Goal: Information Seeking & Learning: Learn about a topic

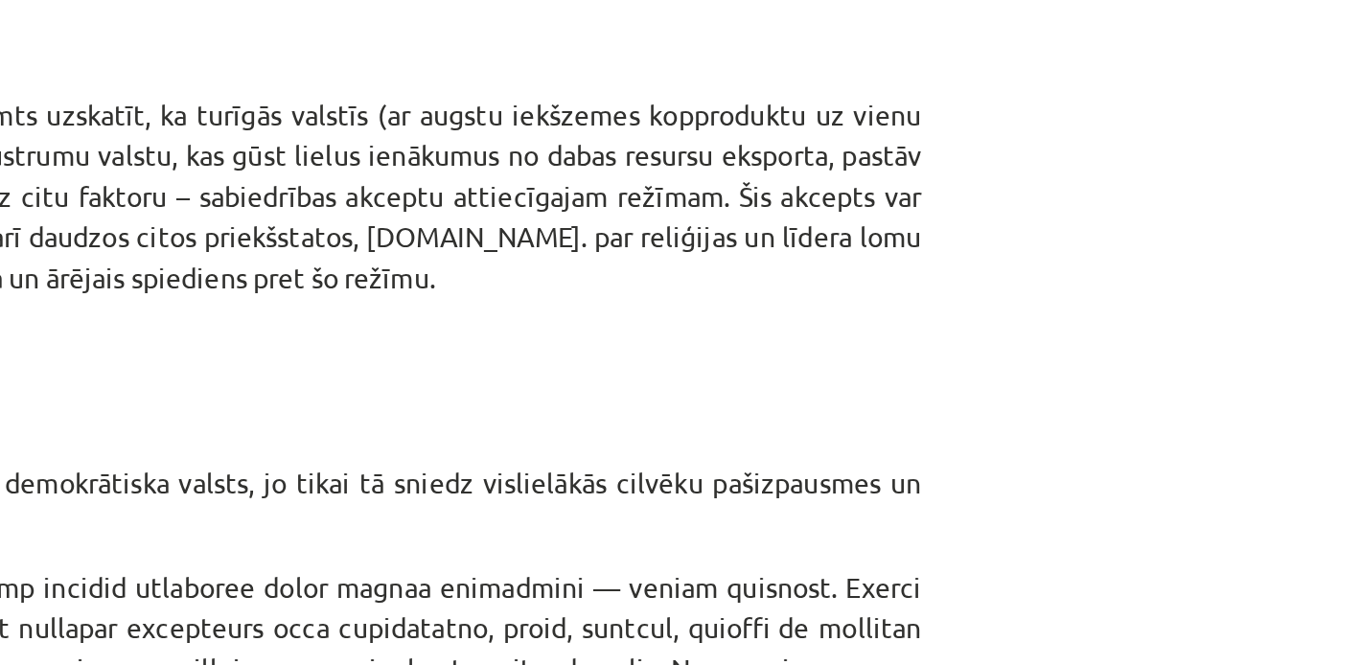
scroll to position [589, 0]
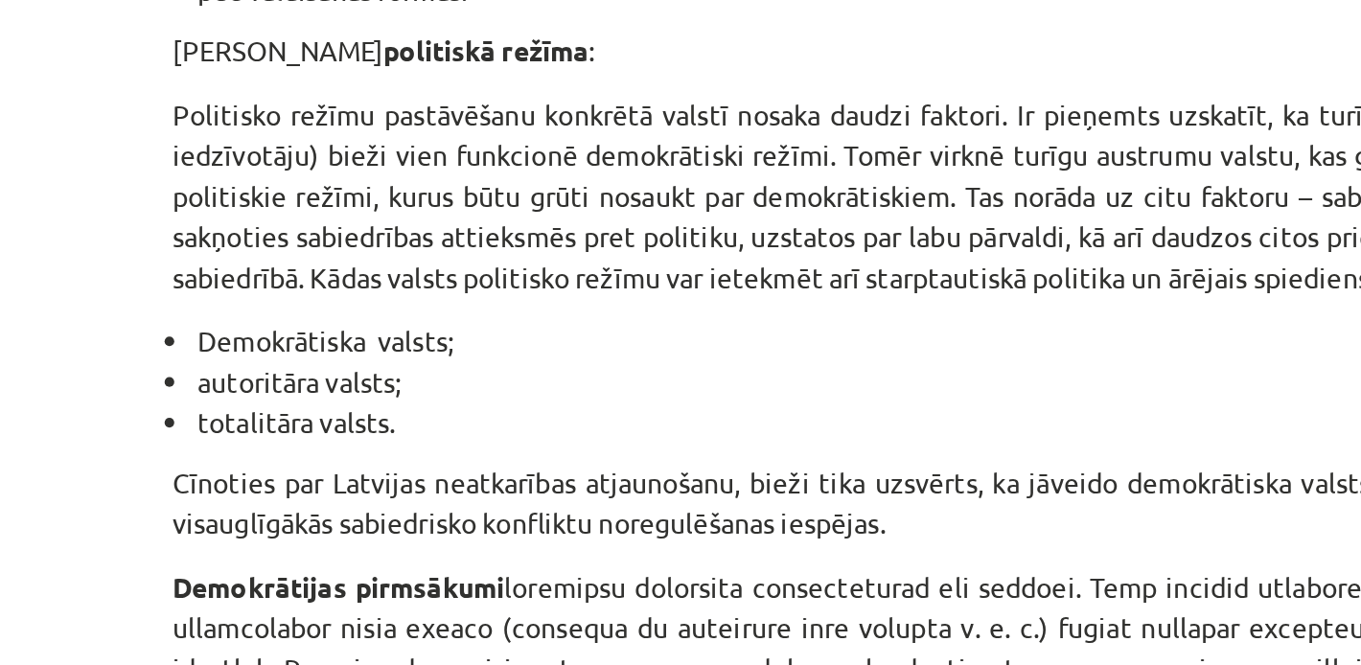
drag, startPoint x: 640, startPoint y: 343, endPoint x: 518, endPoint y: 342, distance: 122.7
click at [518, 342] on p "Politisko režīmu pastāvēšanu konkrētā valstī nosaka daudzi faktori. Ir pieņemts…" at bounding box center [681, 298] width 926 height 101
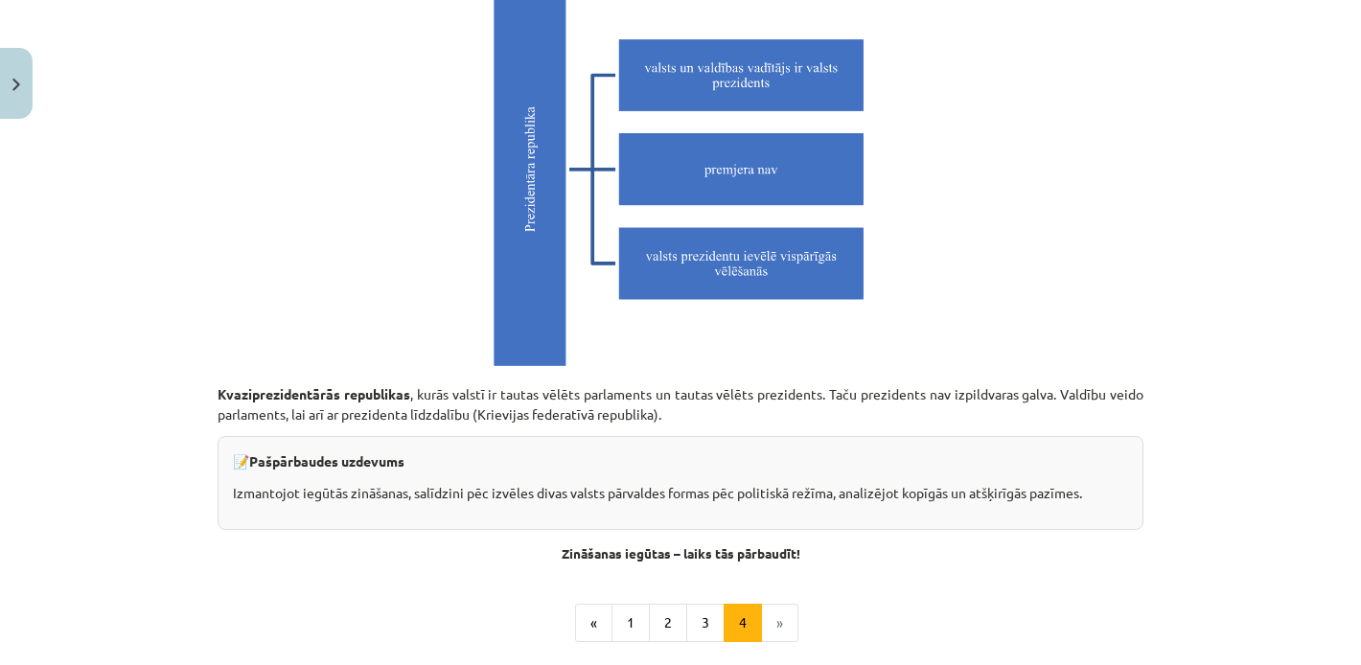
scroll to position [5496, 0]
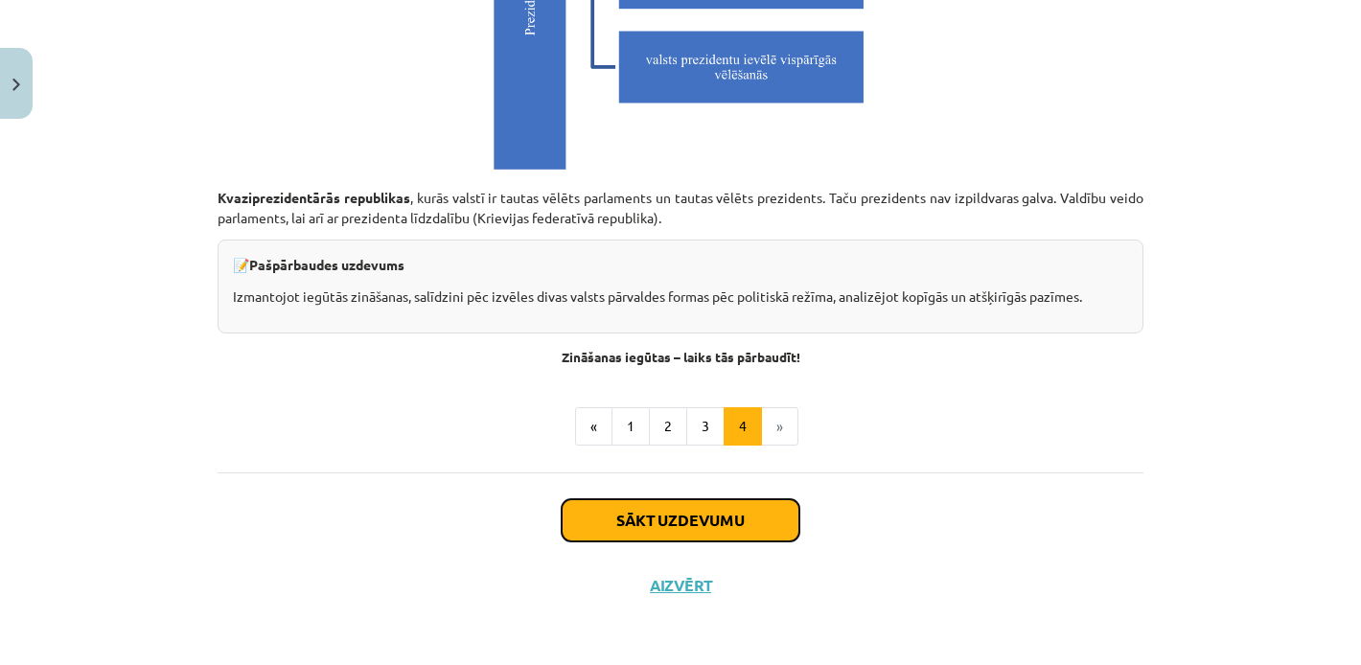
click at [693, 530] on button "Sākt uzdevumu" at bounding box center [681, 520] width 238 height 42
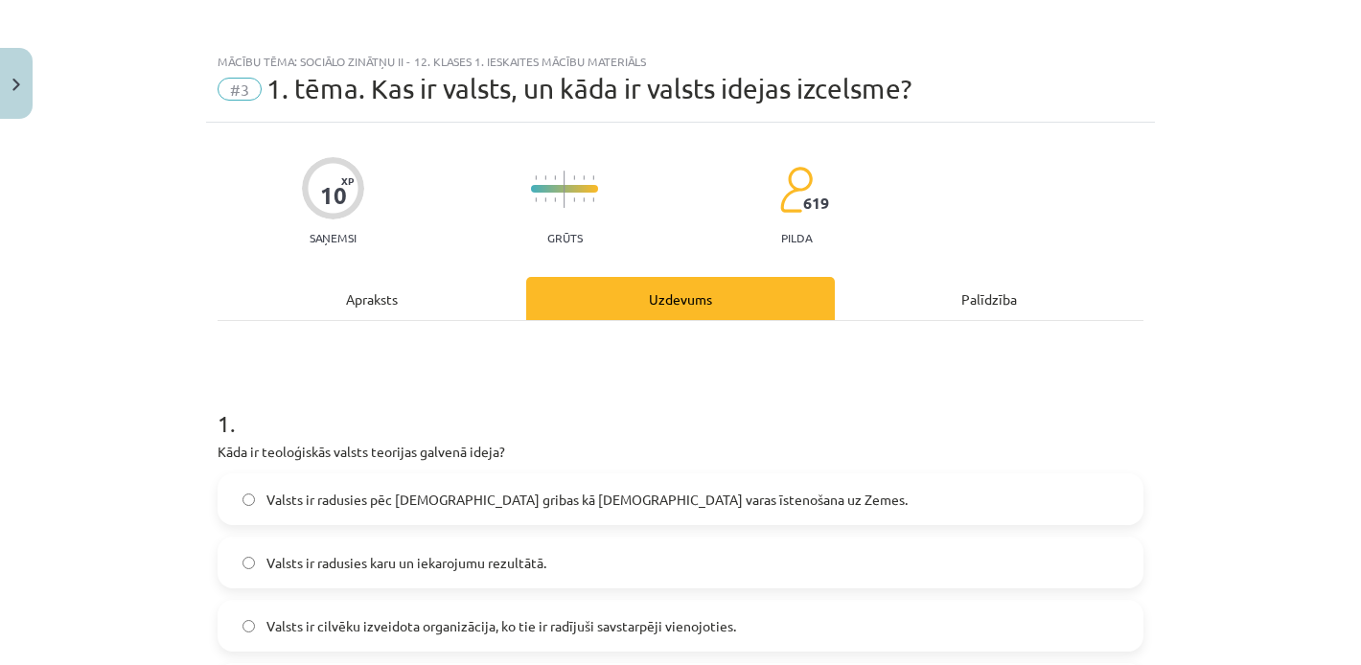
scroll to position [0, 0]
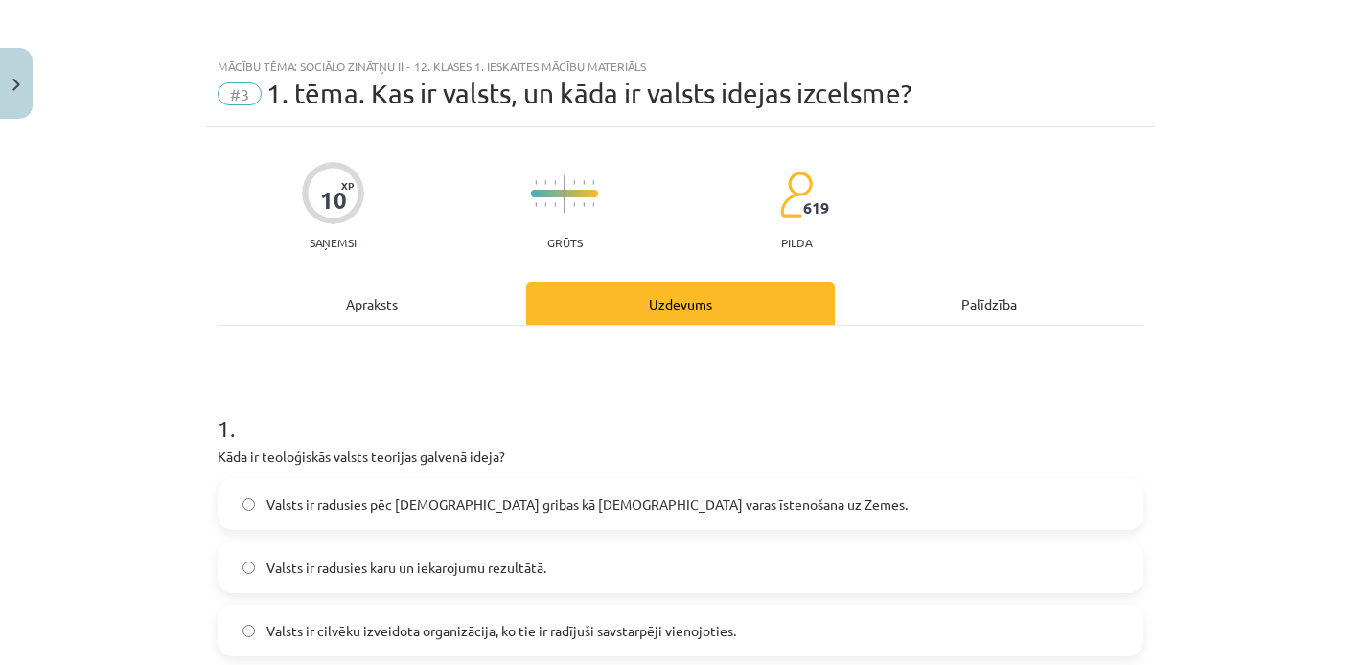
click at [1281, 144] on div "Mācību tēma: Sociālo zinātņu ii - 12. klases 1. ieskaites mācību materiāls #3 1…" at bounding box center [680, 332] width 1361 height 665
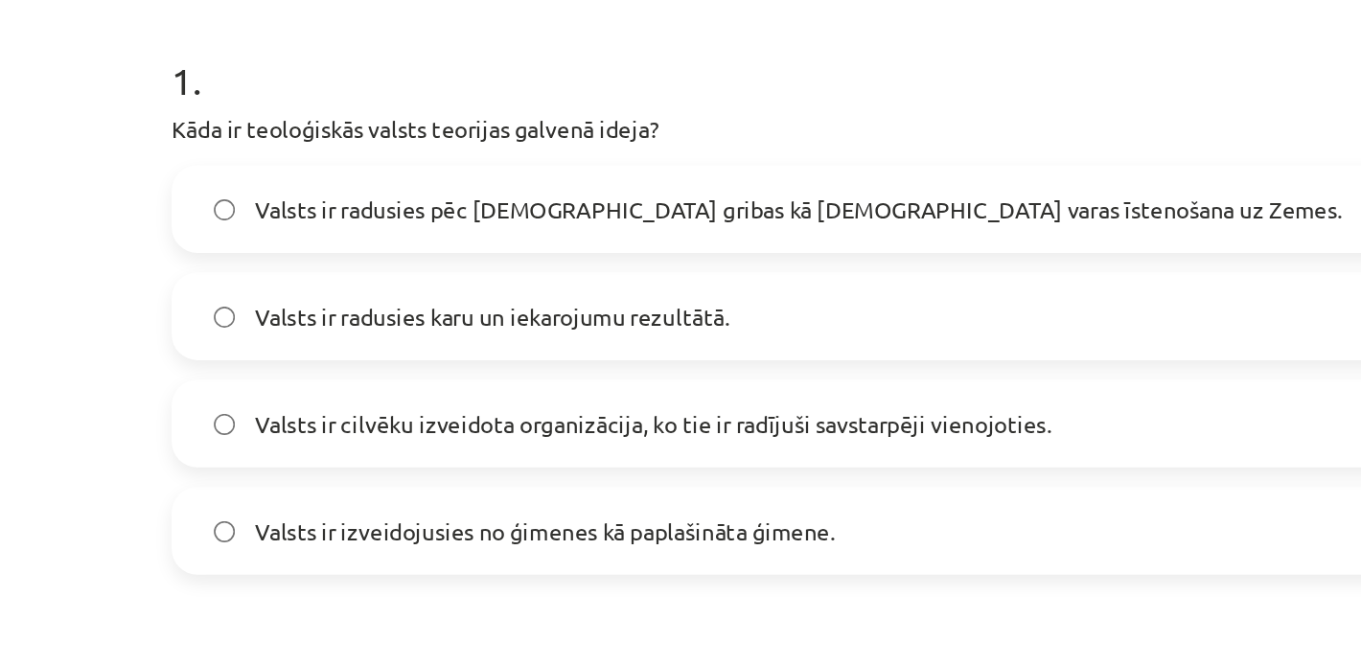
scroll to position [224, 0]
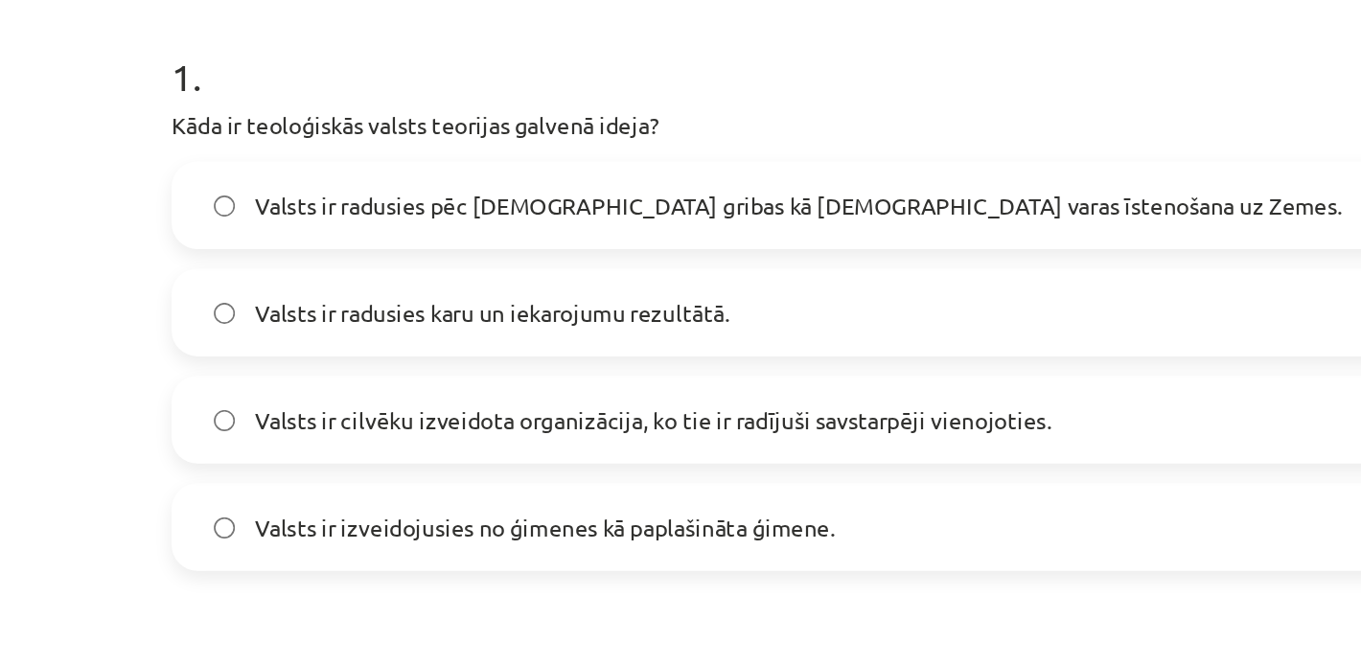
click at [375, 411] on span "Valsts ir cilvēku izveidota organizācija, ko tie ir radījuši savstarpēji vienoj…" at bounding box center [501, 407] width 470 height 20
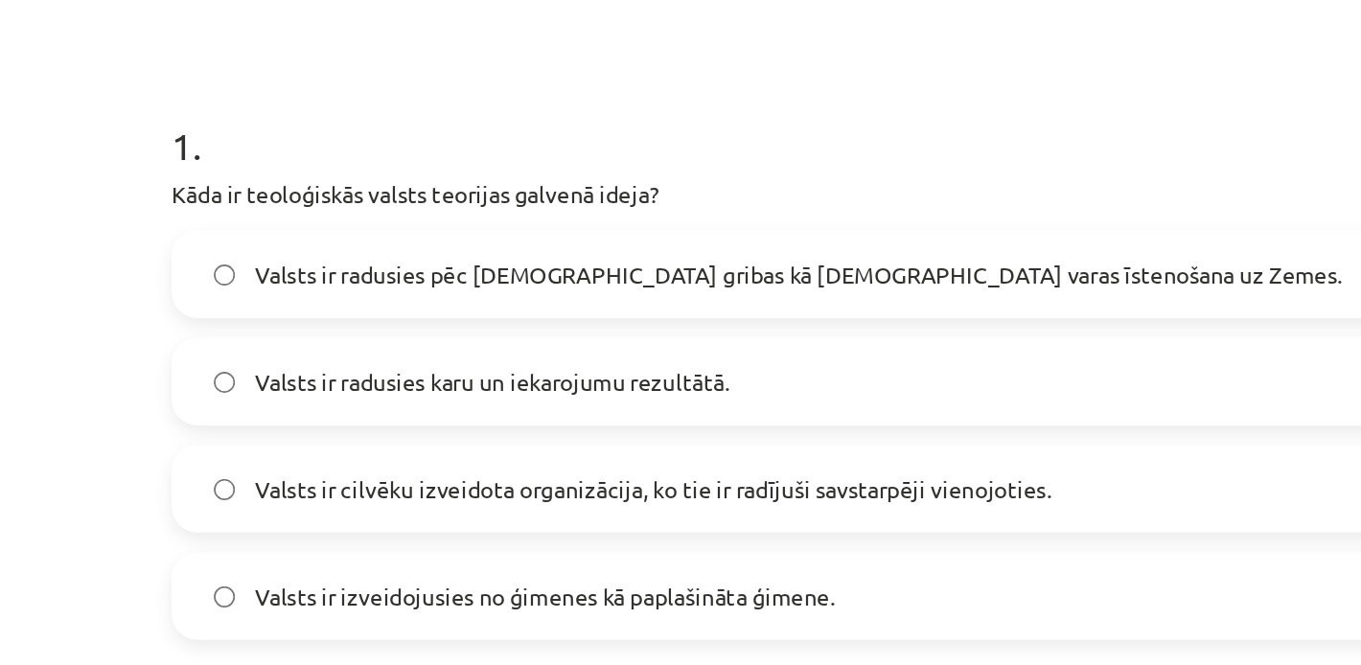
scroll to position [0, 0]
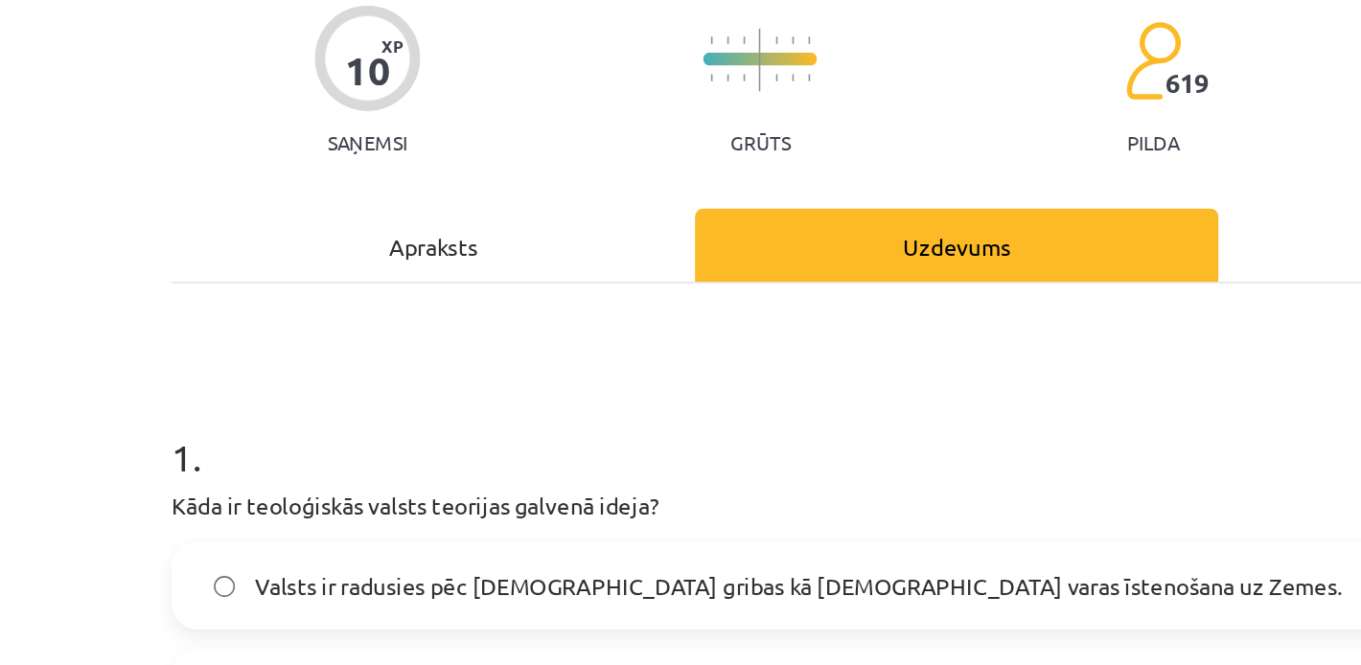
click at [345, 289] on div "Apraksts" at bounding box center [372, 303] width 309 height 43
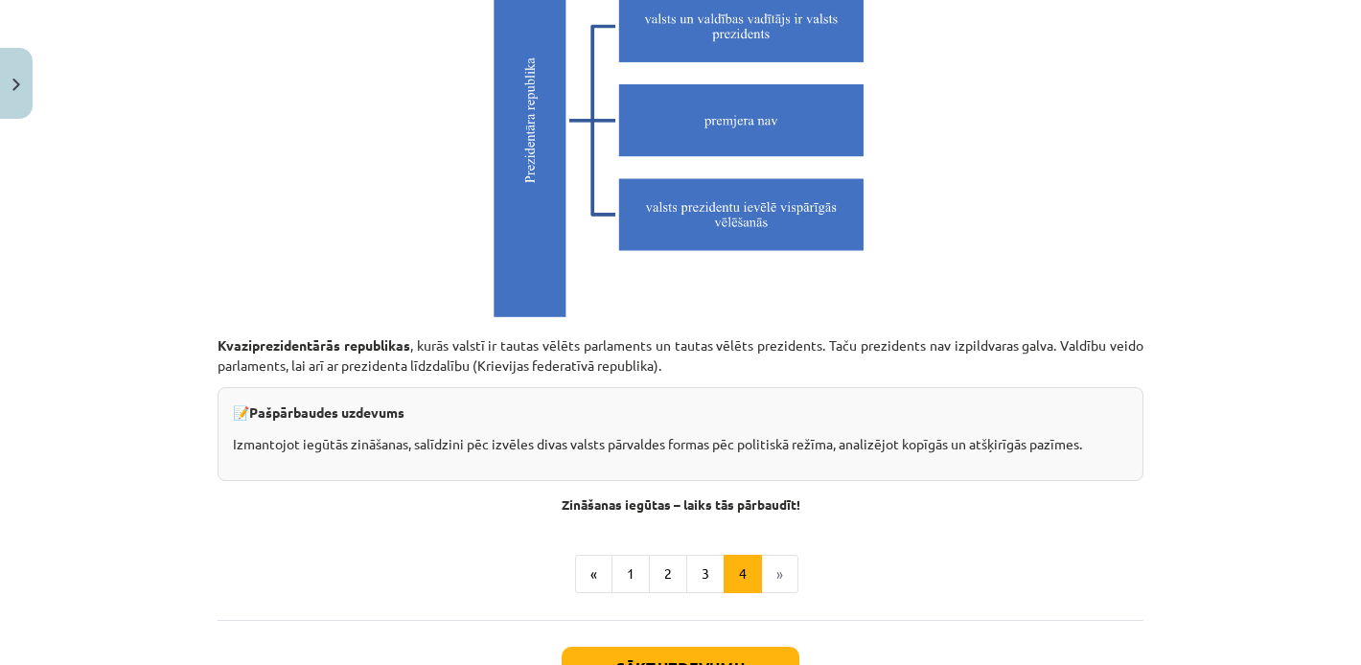
scroll to position [5496, 0]
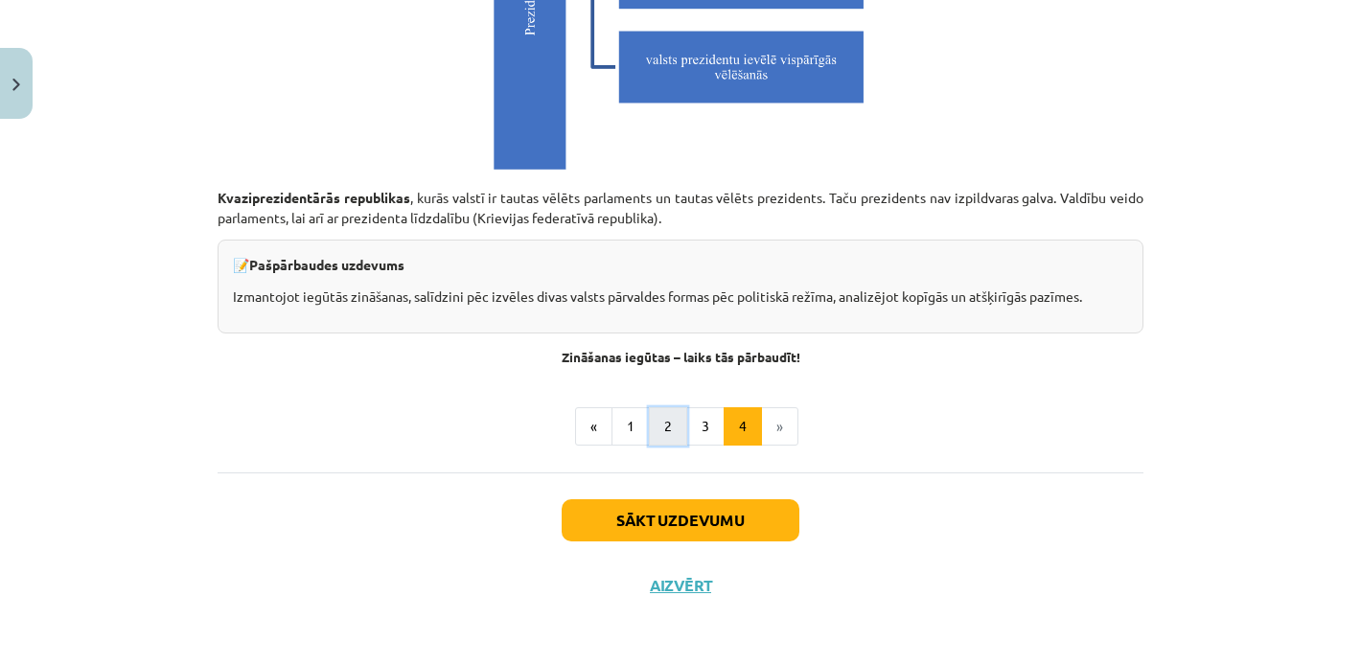
click at [658, 425] on button "2" at bounding box center [668, 426] width 38 height 38
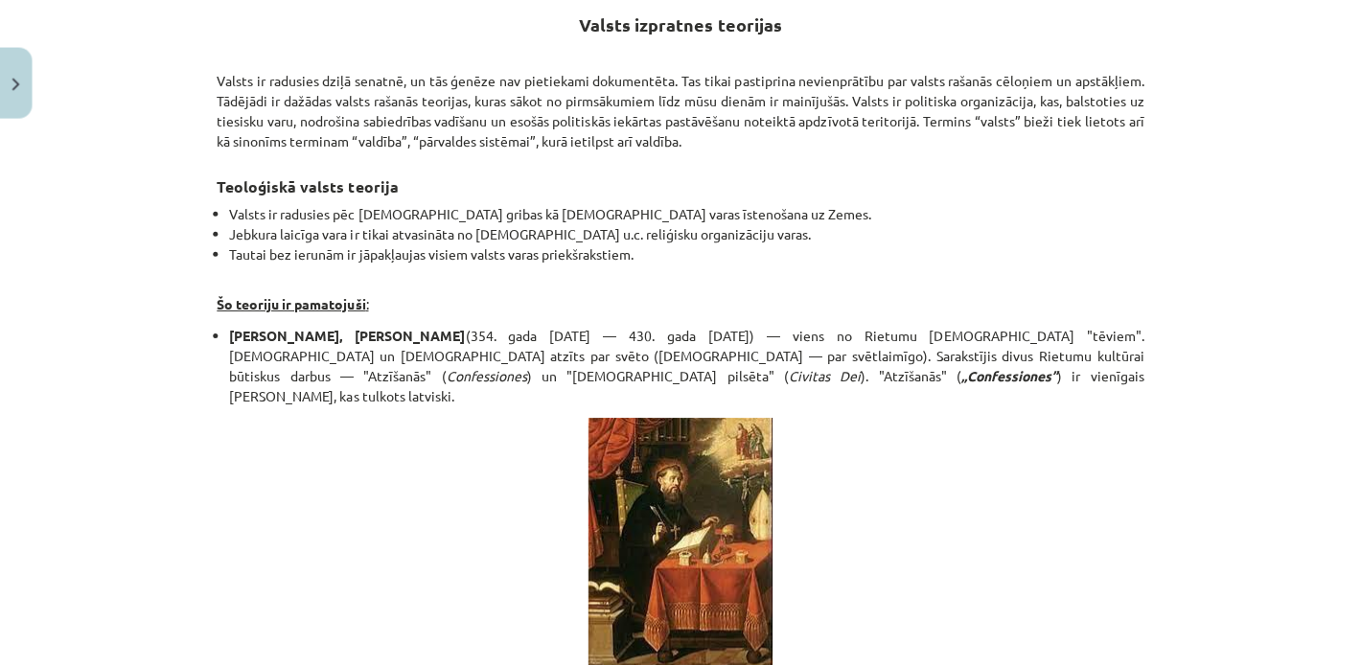
scroll to position [588, 0]
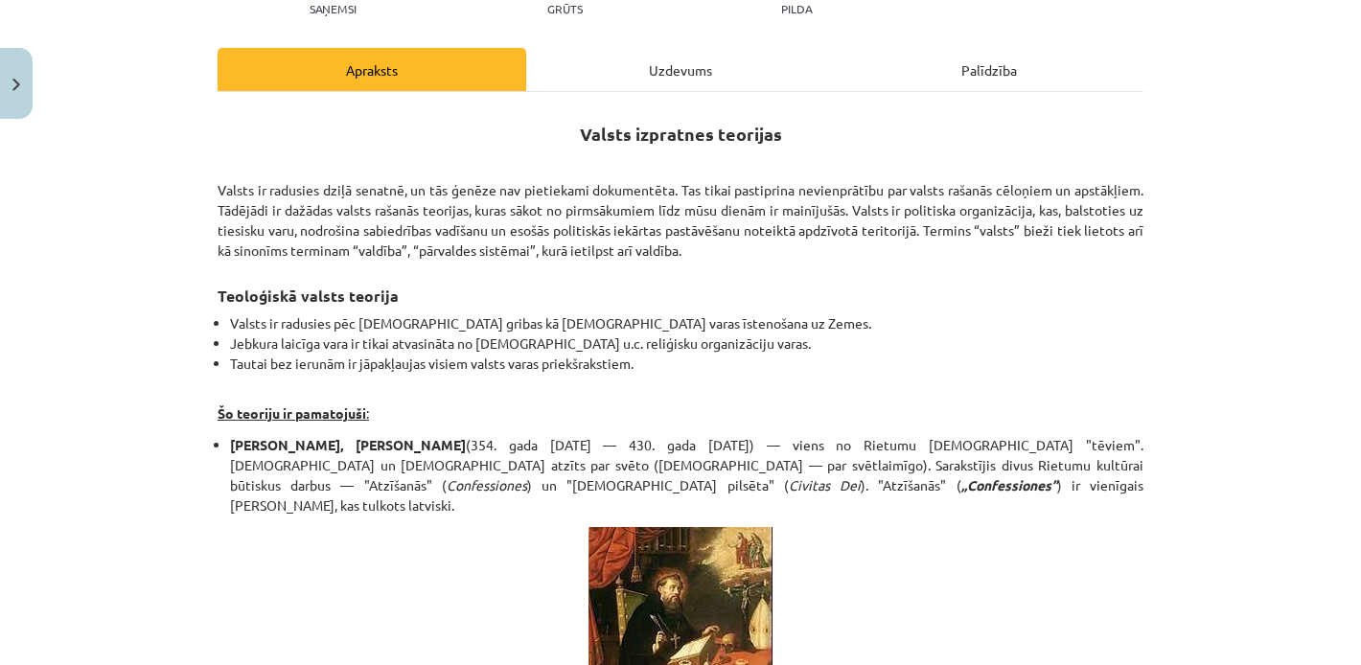
click at [639, 69] on div "Uzdevums" at bounding box center [680, 69] width 309 height 43
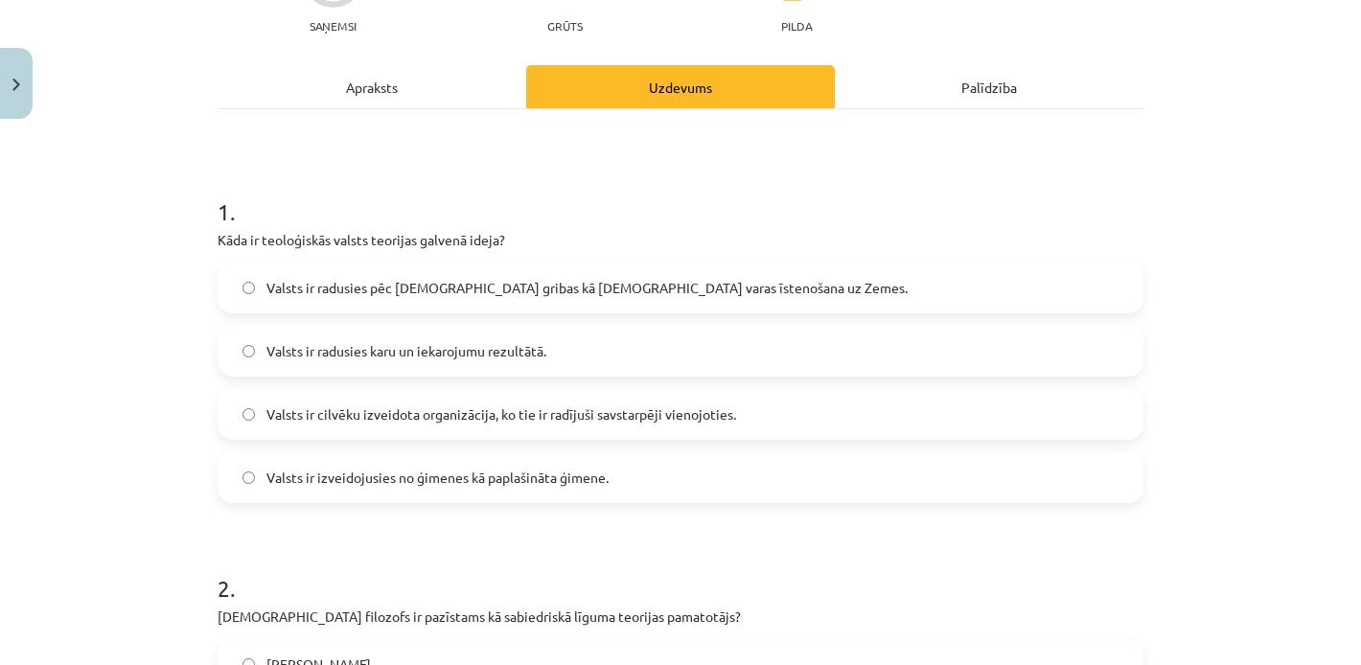
scroll to position [224, 0]
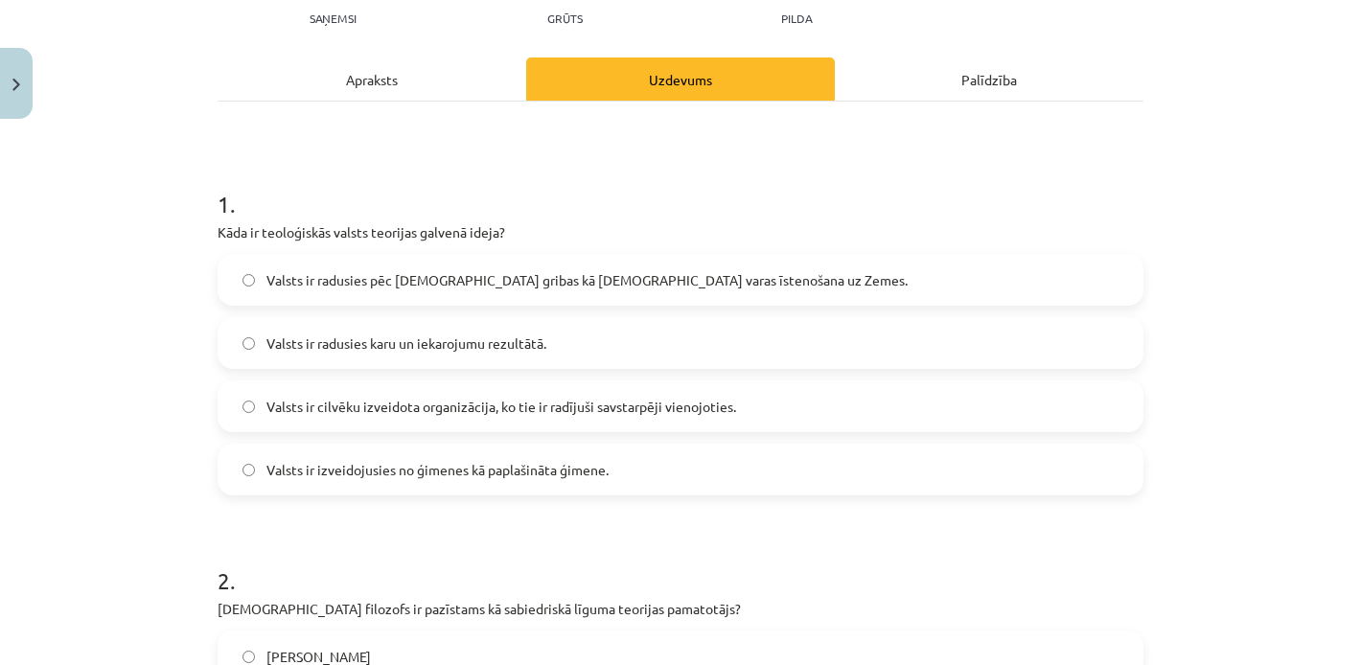
click at [387, 289] on span "Valsts ir radusies pēc [DEMOGRAPHIC_DATA] gribas kā [DEMOGRAPHIC_DATA] varas īs…" at bounding box center [586, 280] width 641 height 20
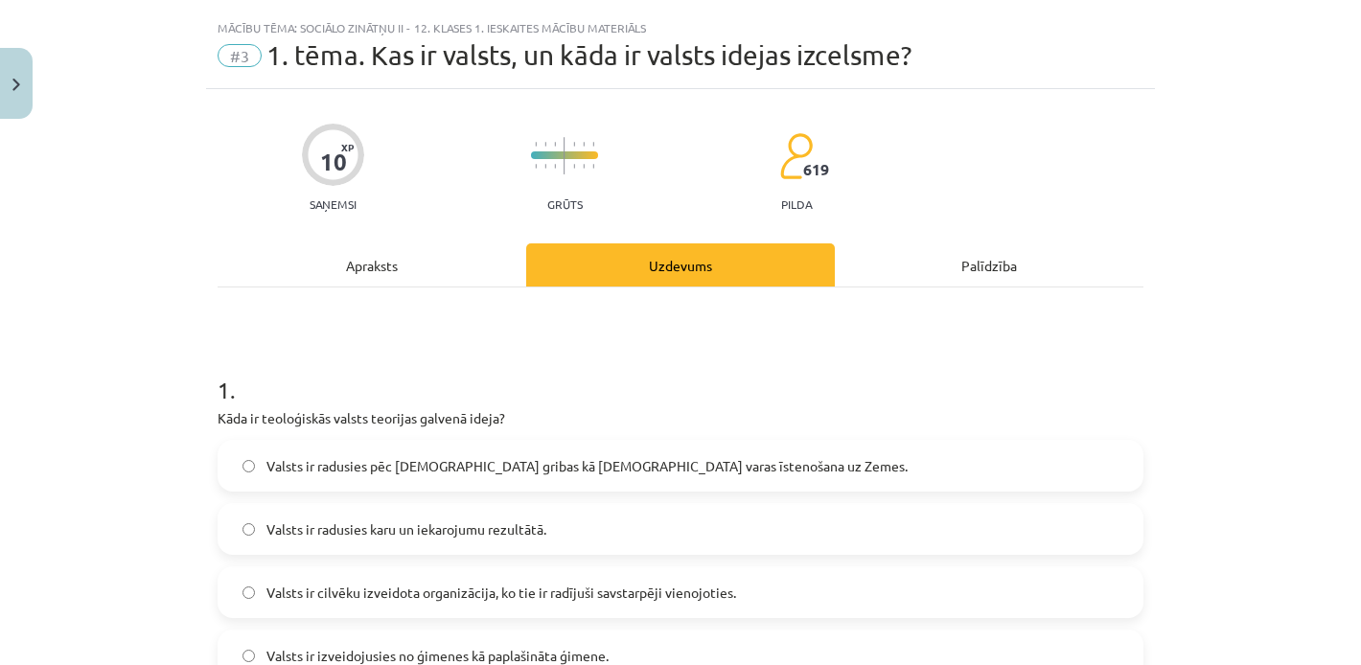
scroll to position [12, 0]
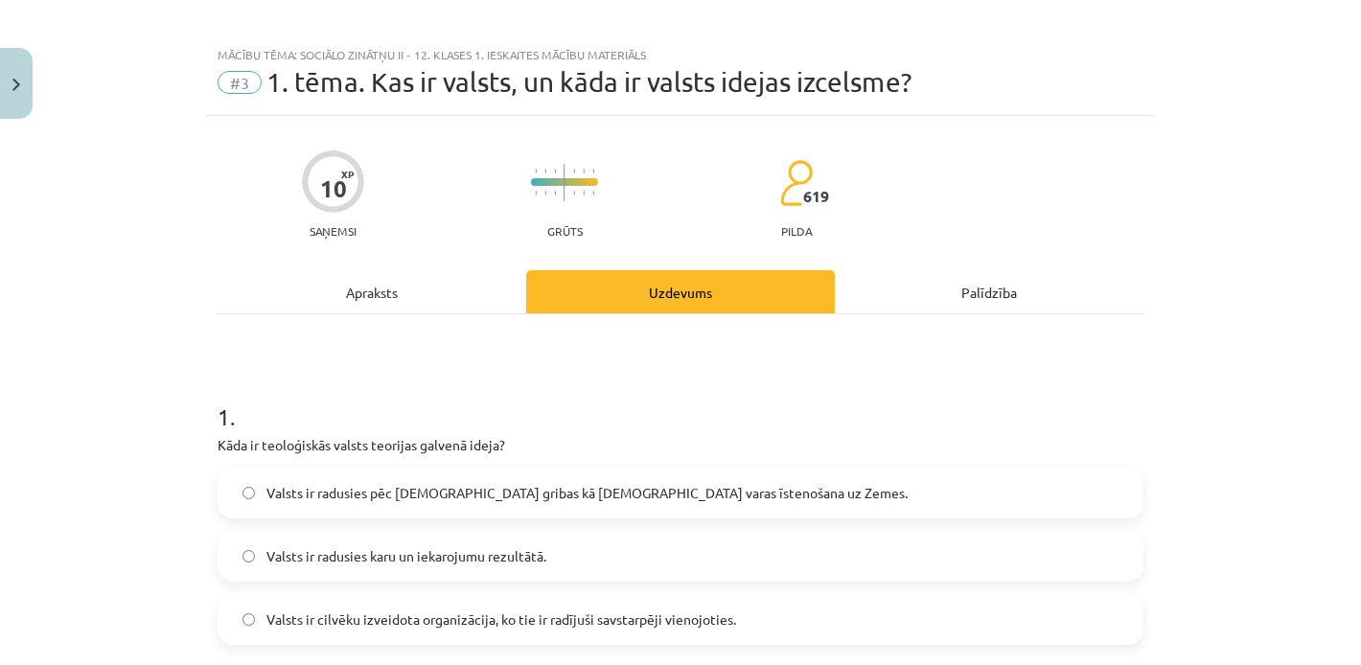
click at [368, 288] on div "Apraksts" at bounding box center [372, 291] width 309 height 43
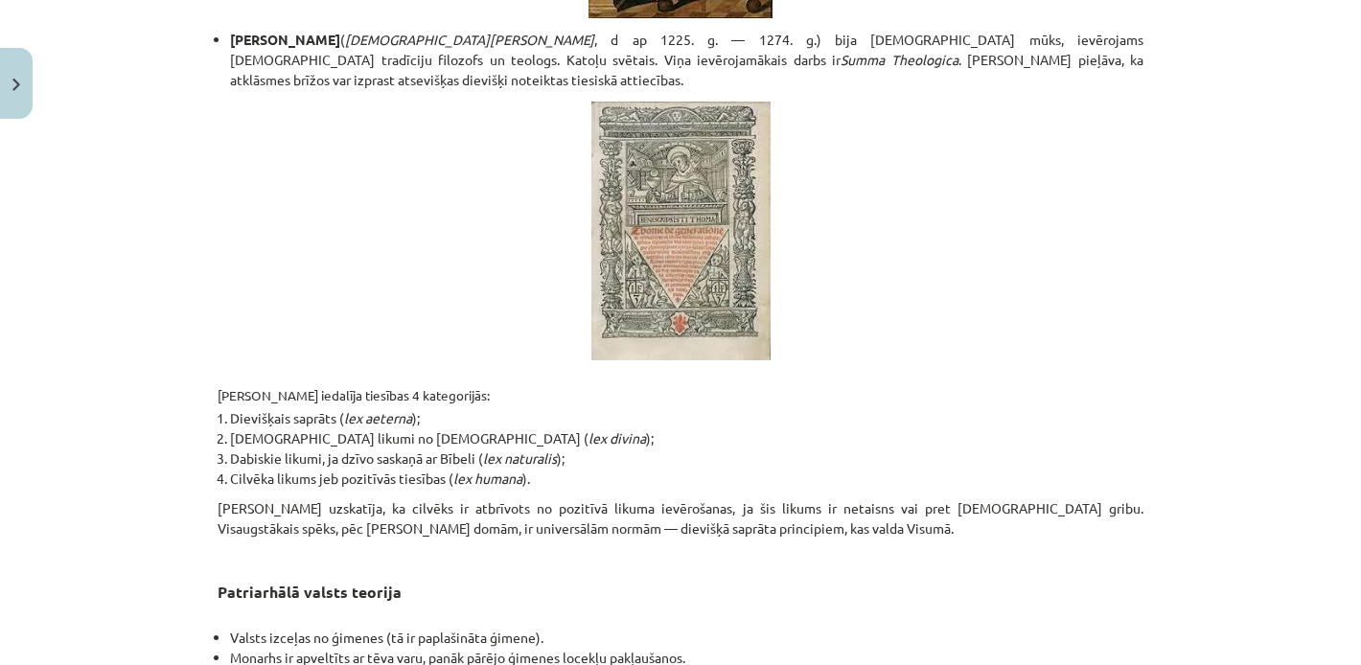
scroll to position [0, 0]
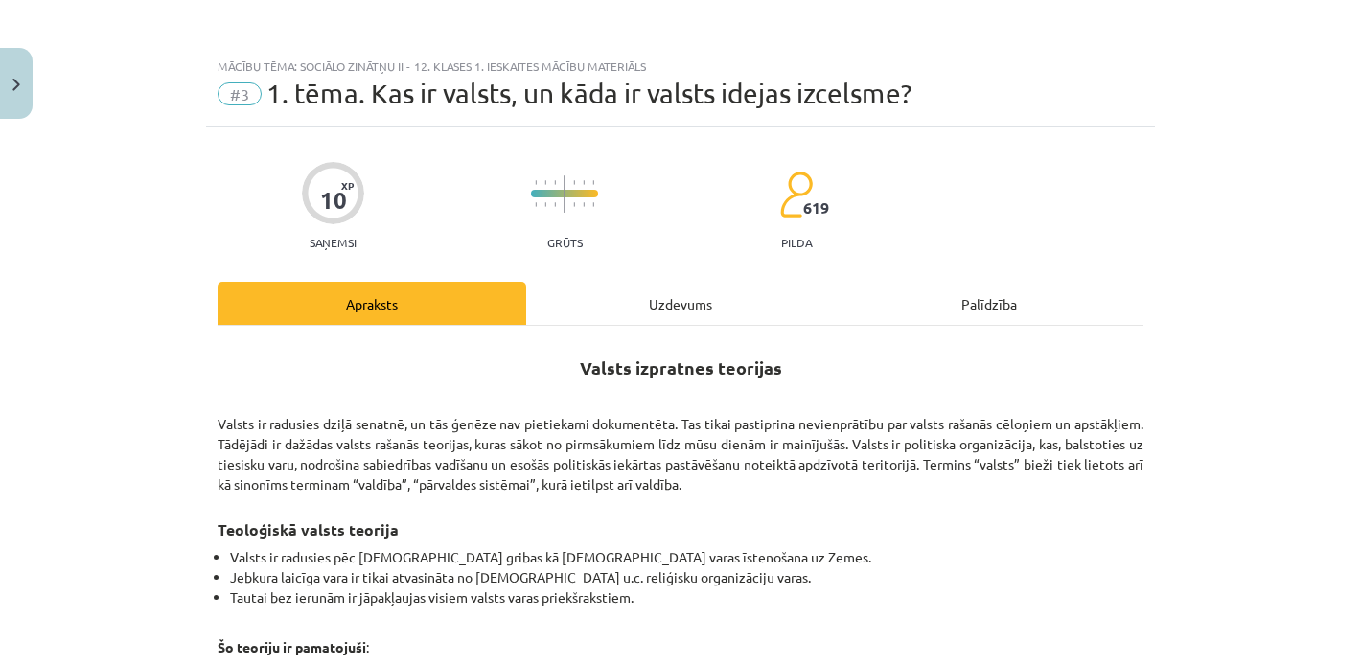
click at [635, 292] on div "Uzdevums" at bounding box center [680, 303] width 309 height 43
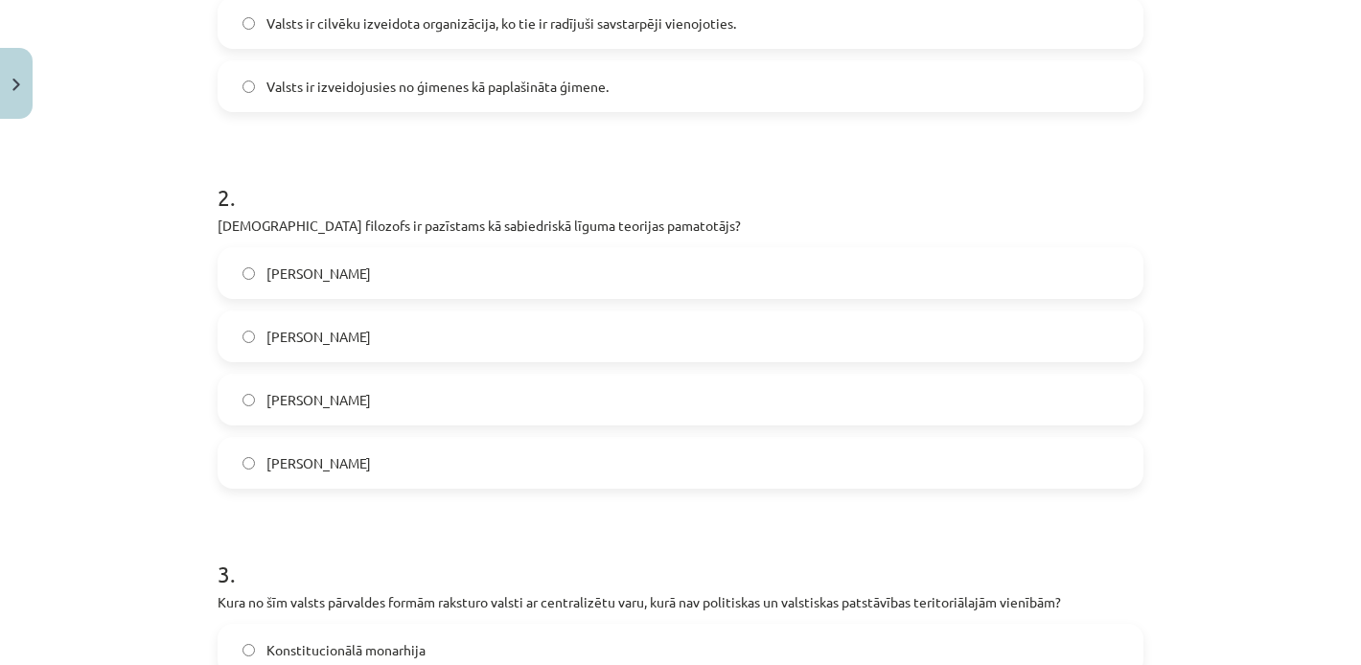
scroll to position [560, 0]
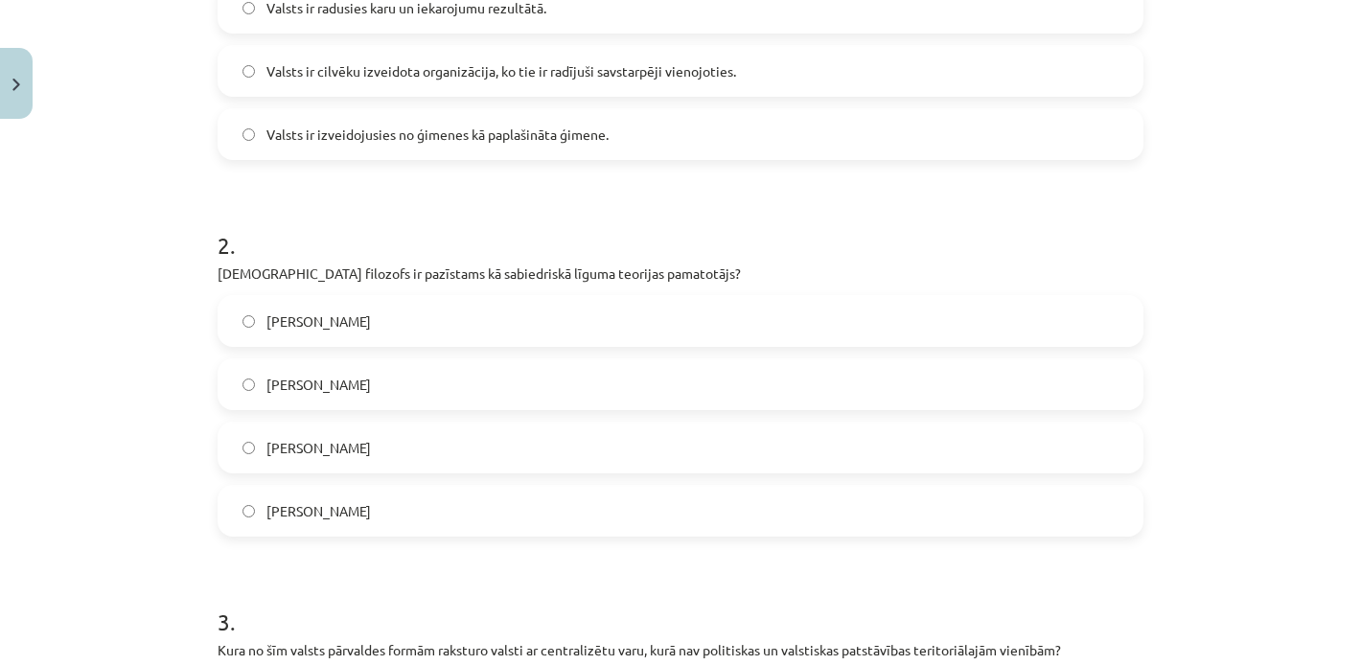
click at [397, 324] on label "[PERSON_NAME]" at bounding box center [680, 321] width 922 height 48
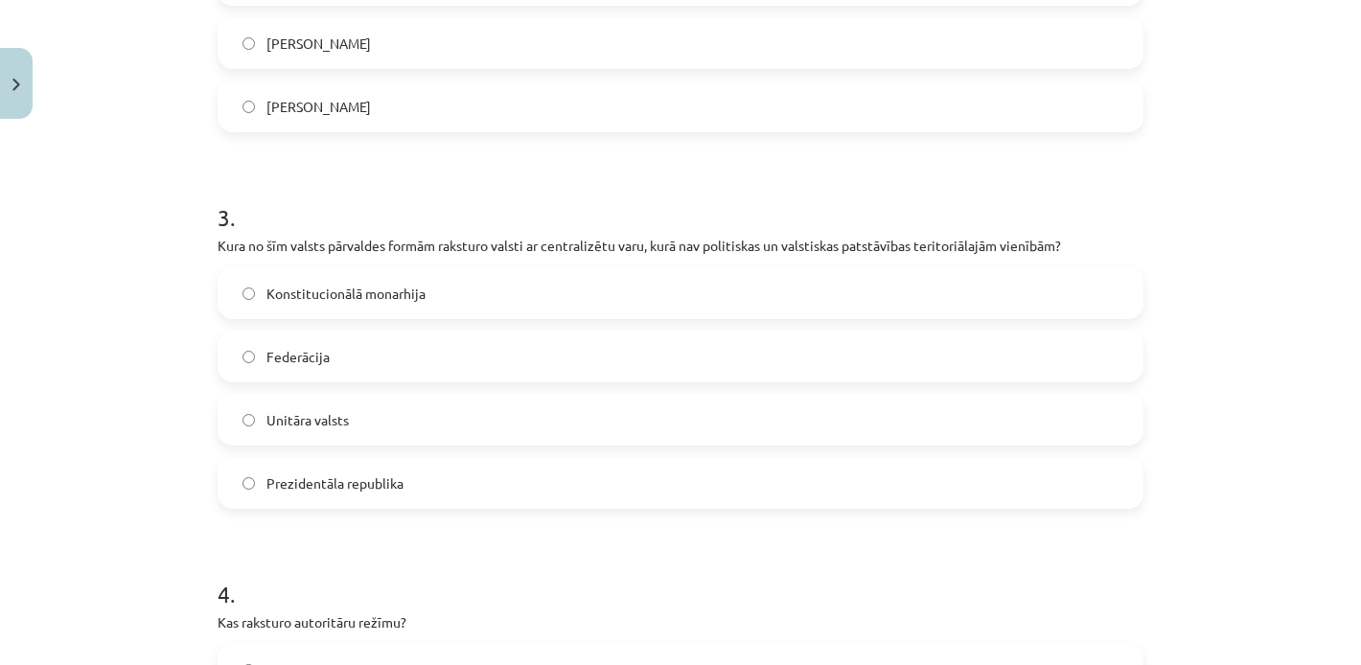
scroll to position [962, 0]
